Goal: Information Seeking & Learning: Learn about a topic

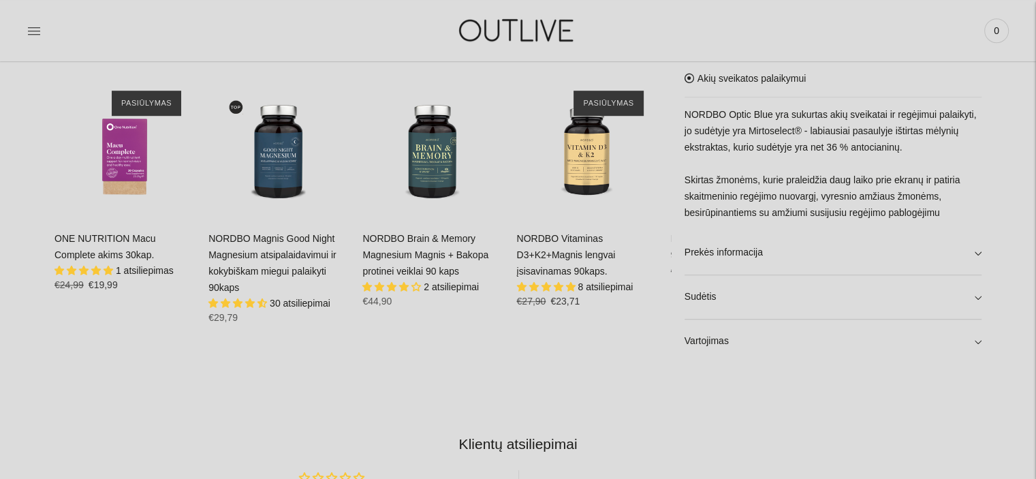
scroll to position [885, 0]
click at [444, 289] on span "2 atsiliepimai" at bounding box center [451, 286] width 55 height 11
click at [576, 251] on link "NORDBO Vitaminas D3+K2+Magnis lengvai įsisavinamas 90kaps." at bounding box center [565, 254] width 99 height 44
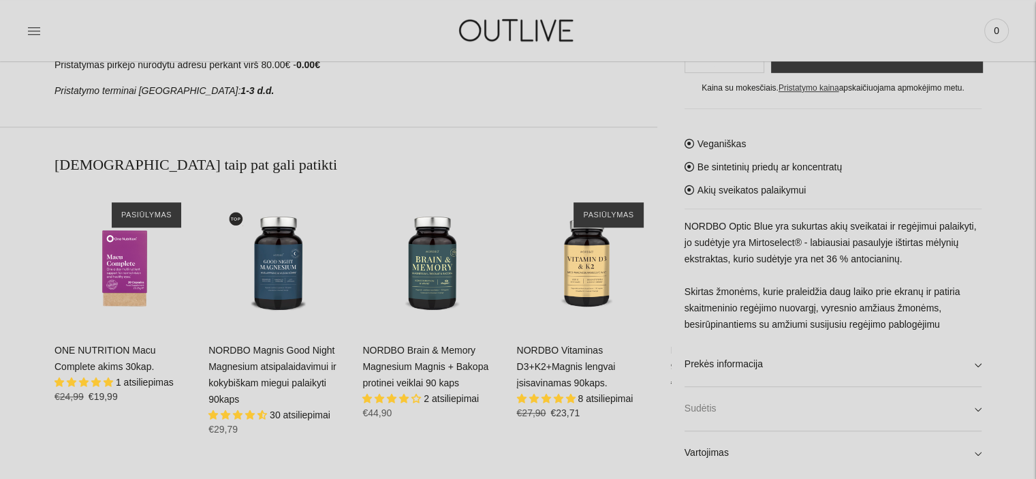
scroll to position [946, 0]
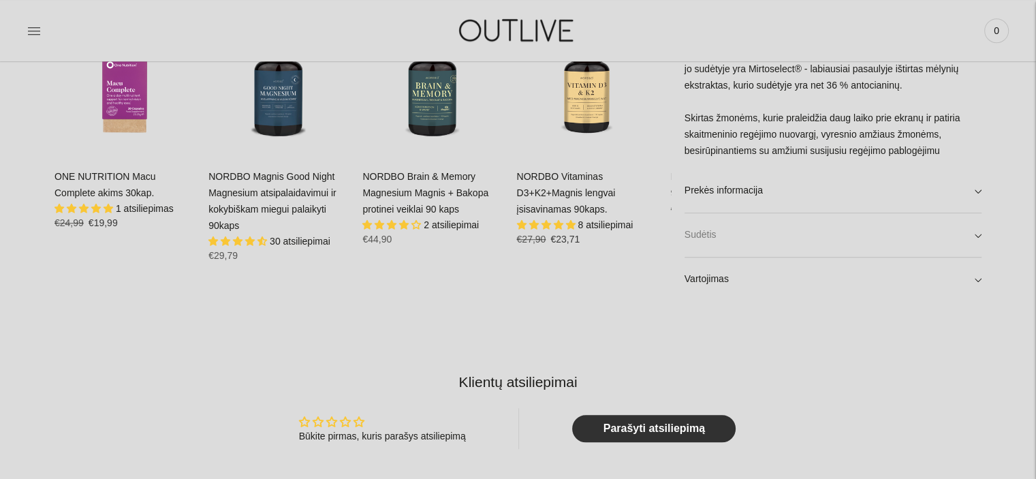
click at [769, 238] on link "Sudėtis" at bounding box center [832, 235] width 297 height 44
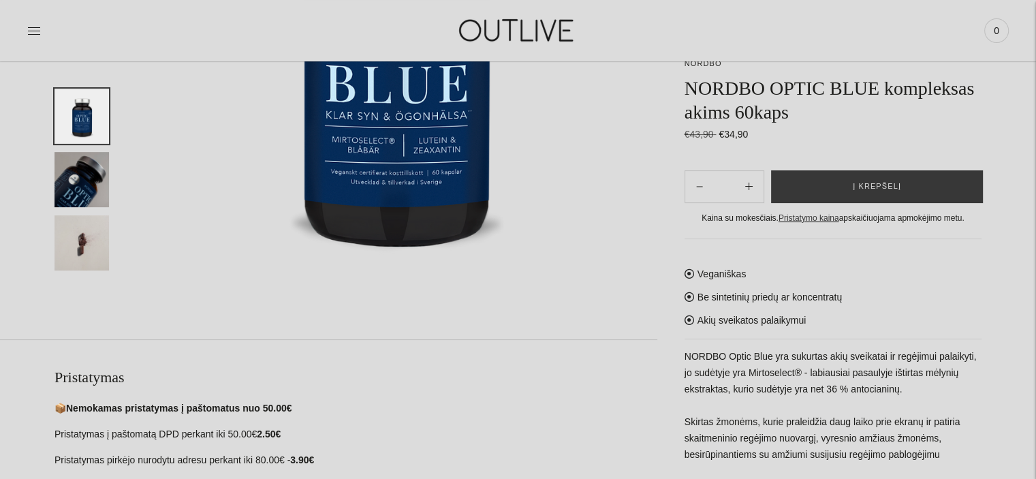
scroll to position [749, 0]
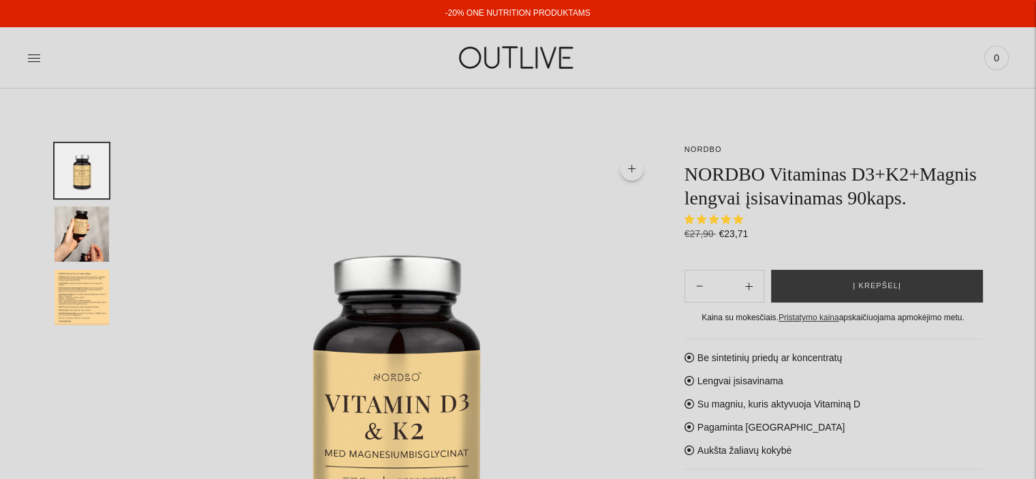
select select "**********"
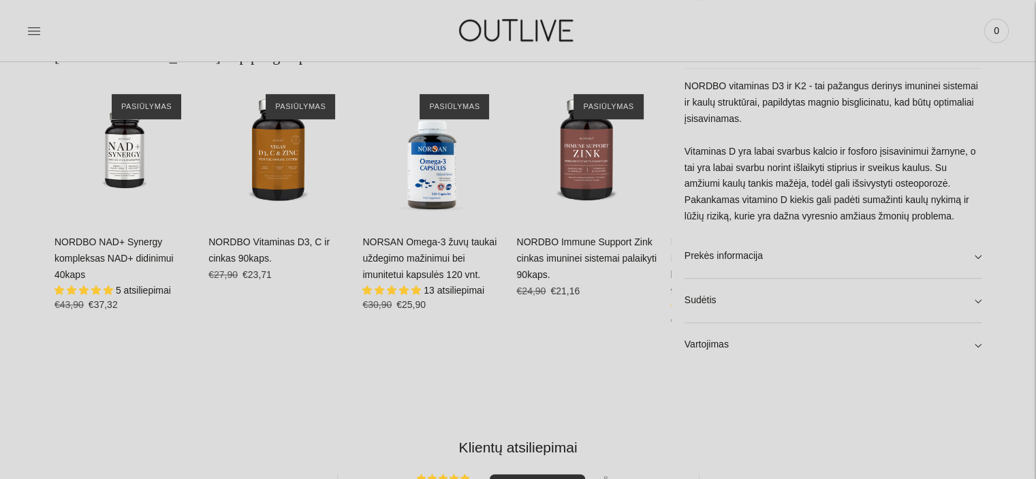
scroll to position [953, 0]
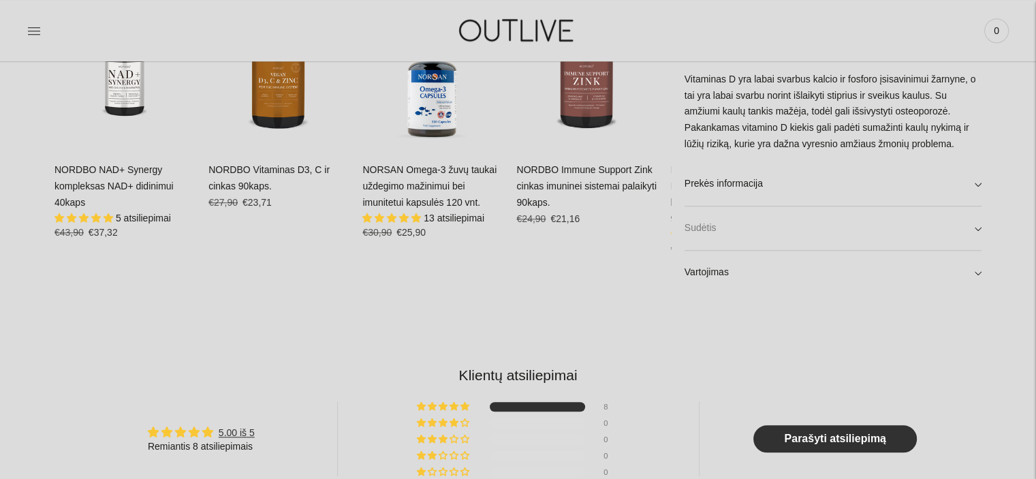
click at [707, 231] on link "Sudėtis" at bounding box center [832, 228] width 297 height 44
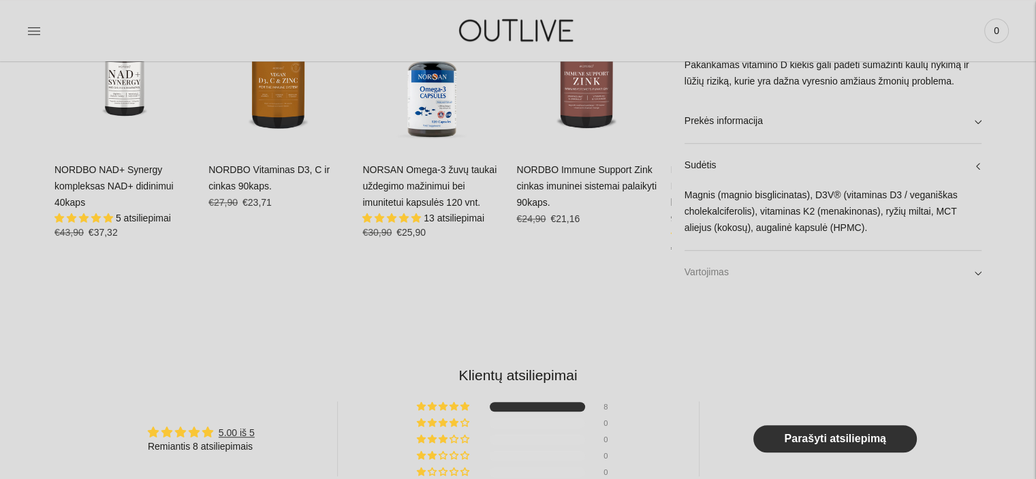
click at [711, 274] on link "Vartojimas" at bounding box center [832, 273] width 297 height 44
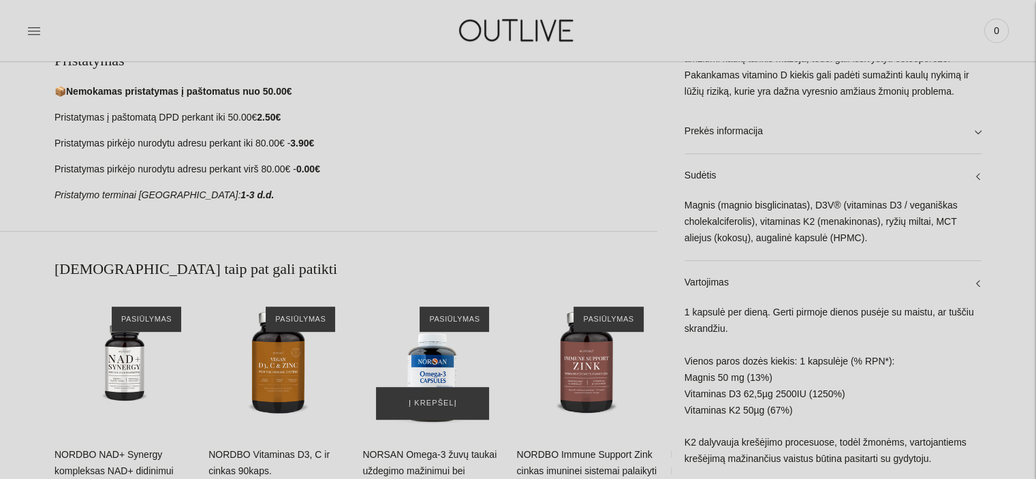
scroll to position [749, 0]
